Goal: Task Accomplishment & Management: Manage account settings

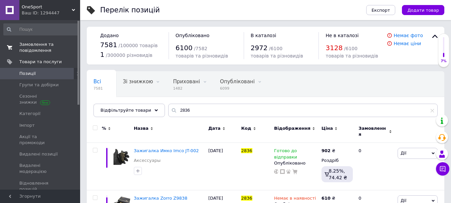
scroll to position [37, 0]
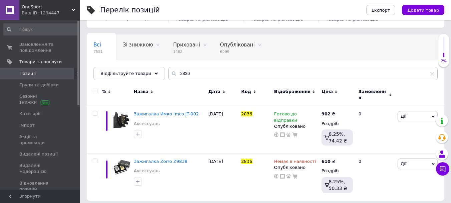
click at [57, 14] on div "Ваш ID: 1294447" at bounding box center [51, 13] width 58 height 6
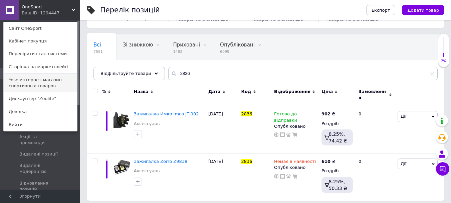
click at [43, 80] on link "Yose интернет-магазин спортивных товаров" at bounding box center [41, 83] width 74 height 19
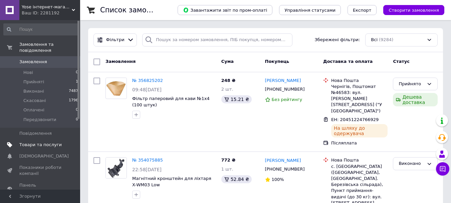
click at [53, 142] on span "Товари та послуги" at bounding box center [40, 145] width 42 height 6
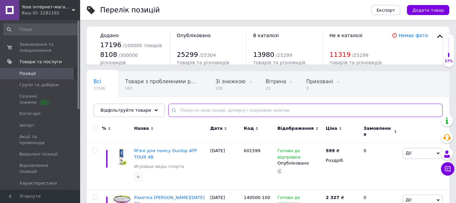
click at [212, 110] on input "text" at bounding box center [305, 110] width 275 height 13
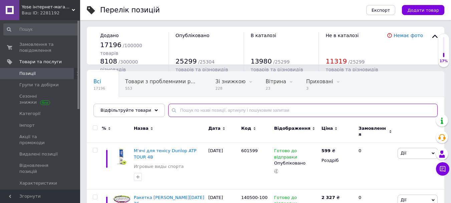
paste input "4405"
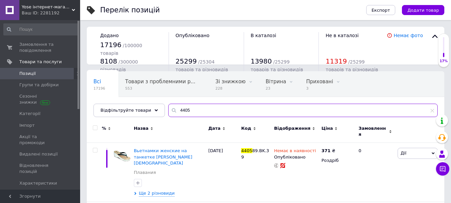
type input "4405"
click at [247, 127] on span "Код" at bounding box center [246, 128] width 10 height 6
